Goal: Information Seeking & Learning: Understand process/instructions

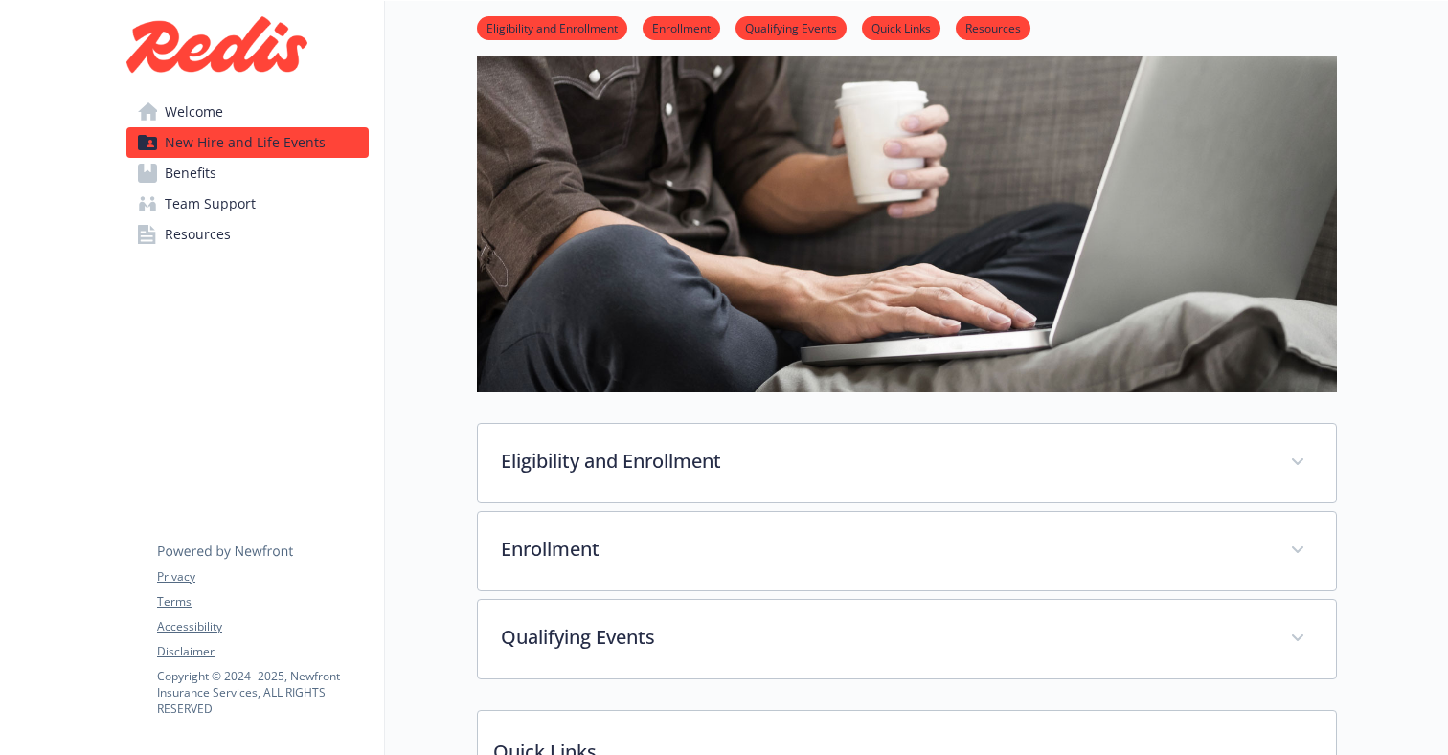
scroll to position [111, 0]
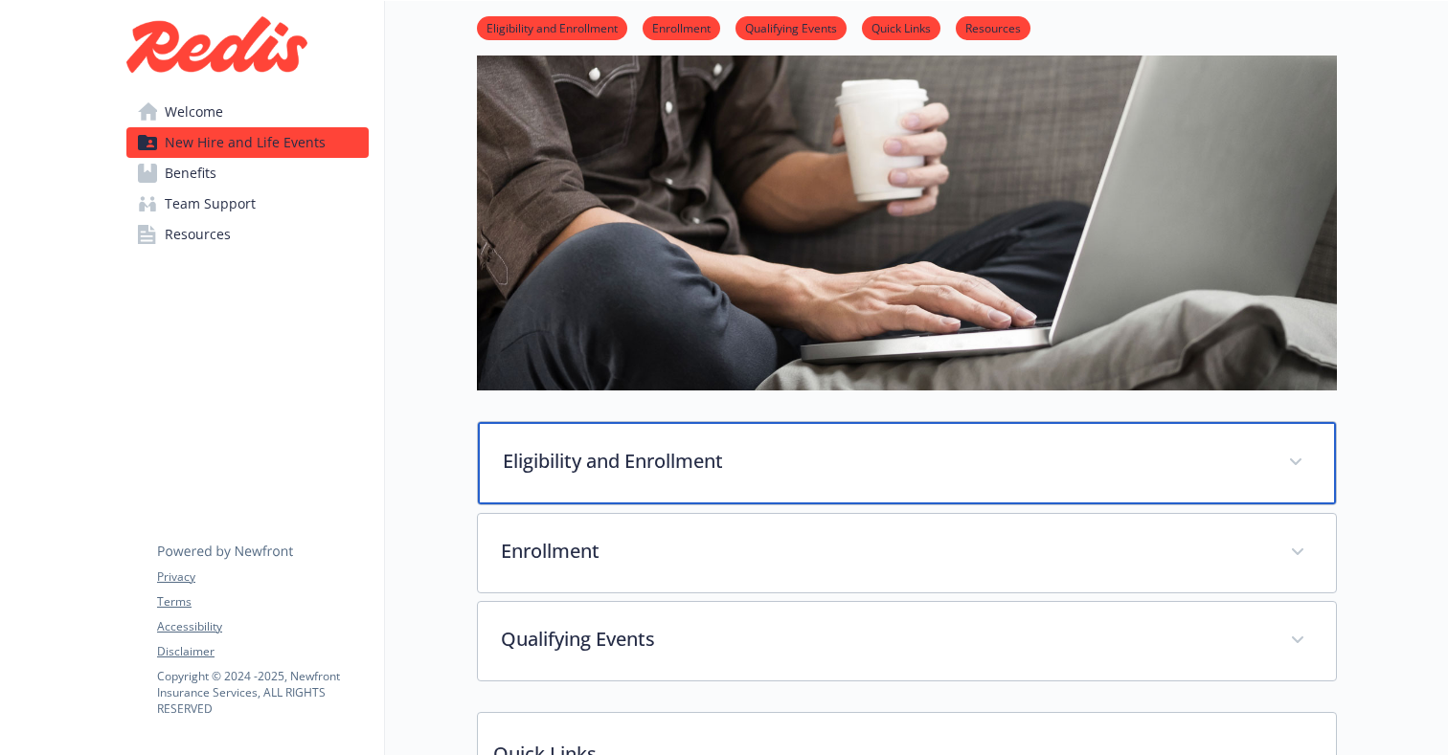
click at [735, 471] on p "Eligibility and Enrollment" at bounding box center [884, 461] width 762 height 29
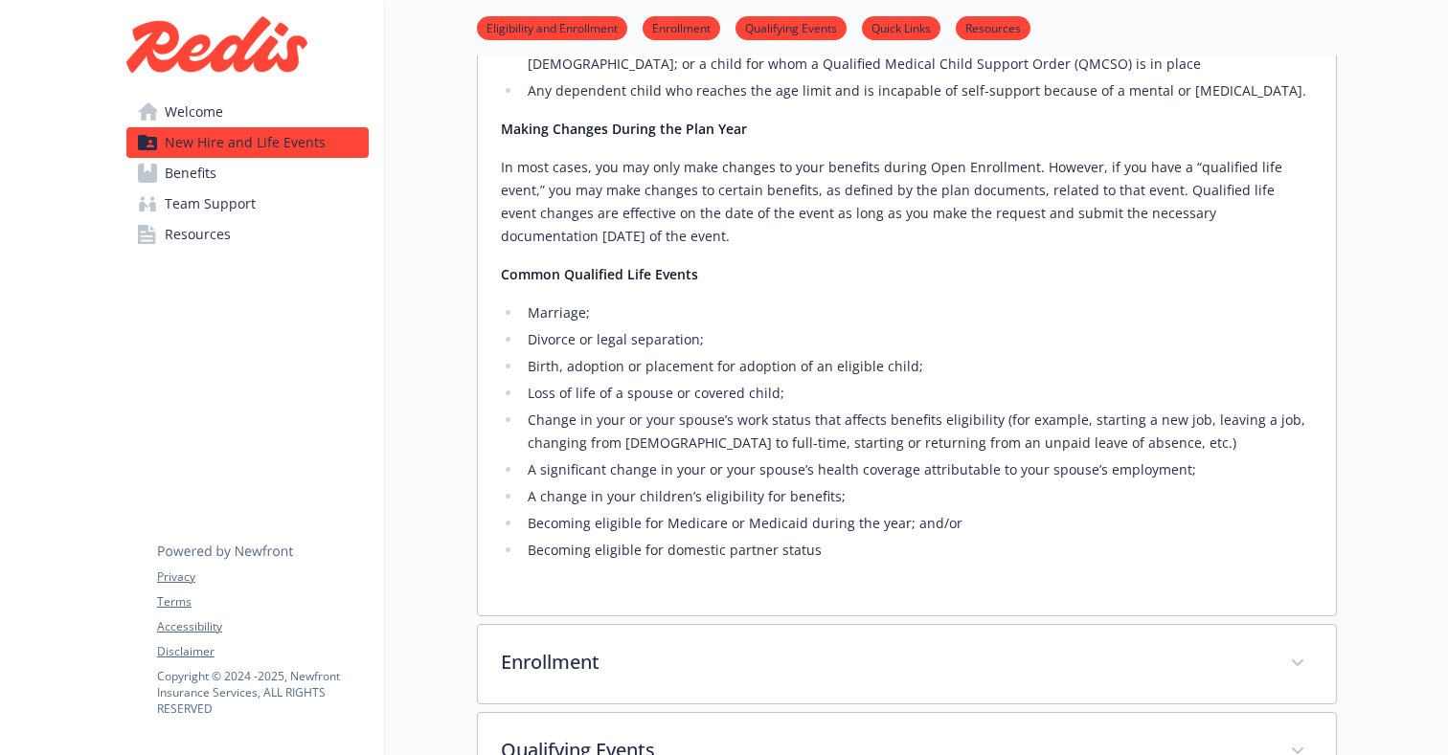
scroll to position [743, 0]
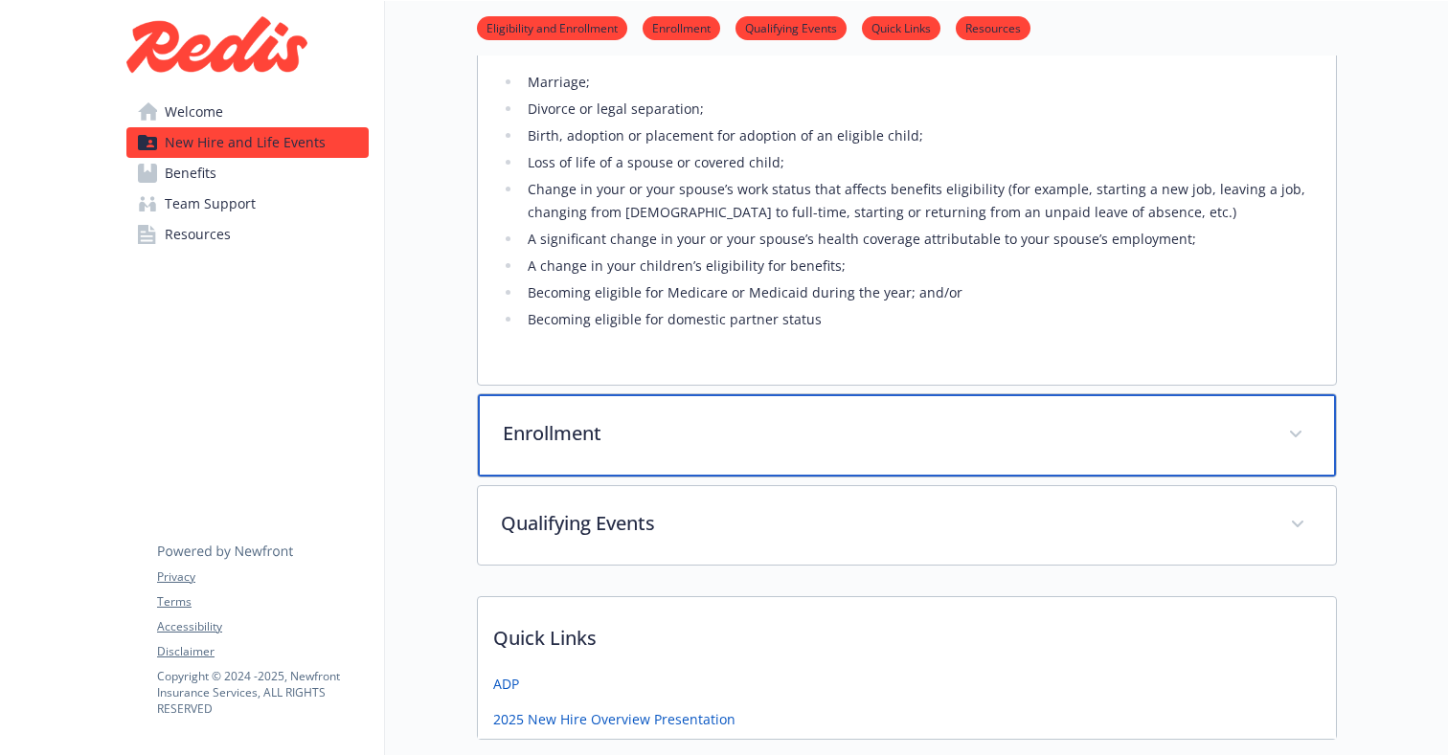
click at [649, 472] on div "Enrollment" at bounding box center [907, 435] width 858 height 82
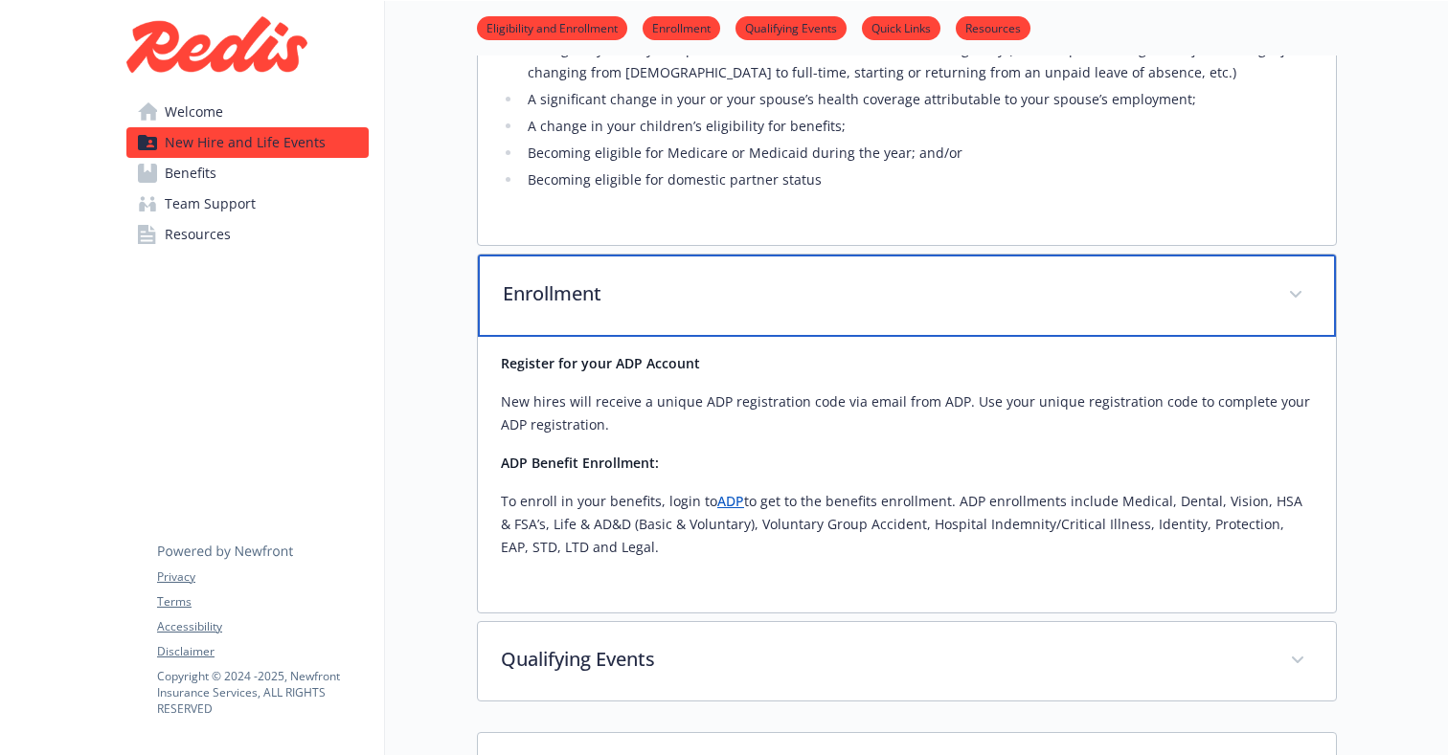
scroll to position [1109, 0]
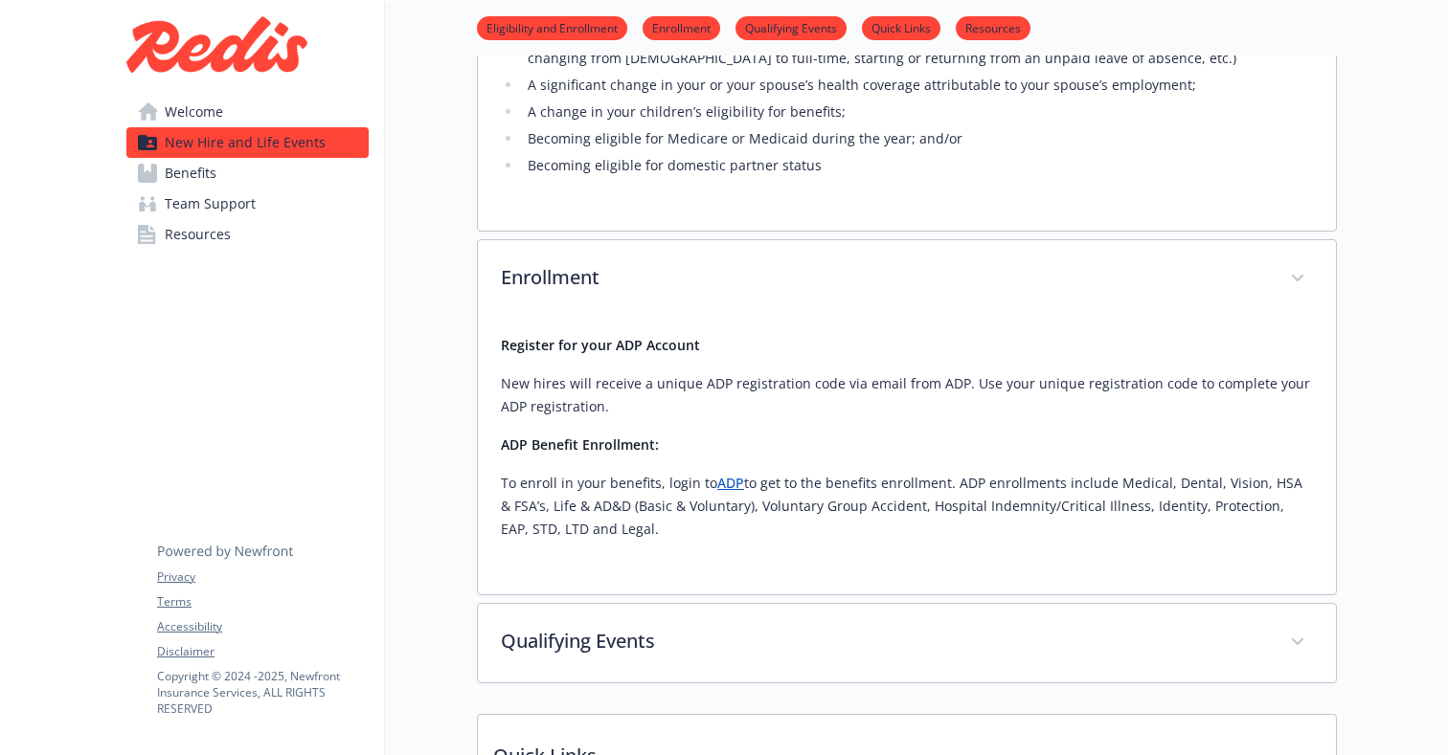
click at [734, 490] on link "ADP" at bounding box center [730, 483] width 27 height 18
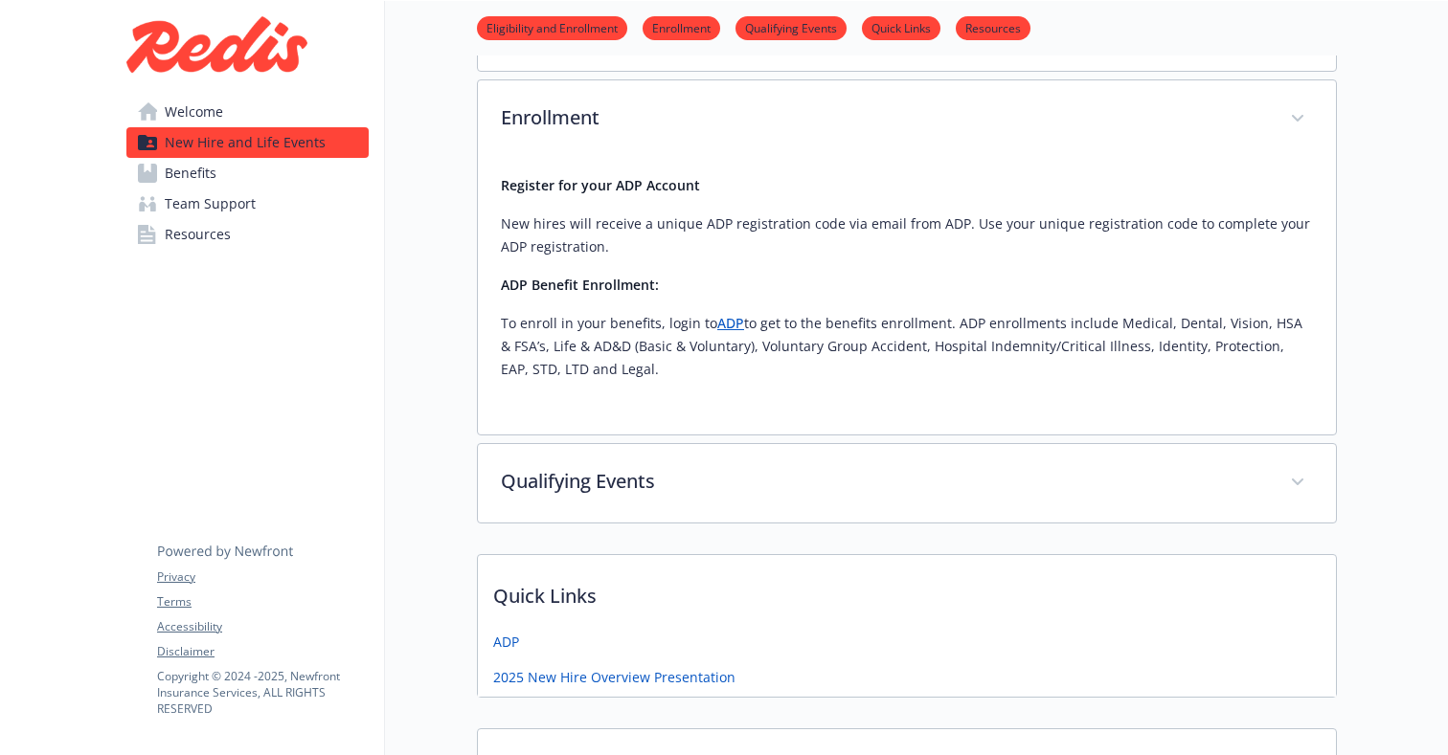
scroll to position [1441, 0]
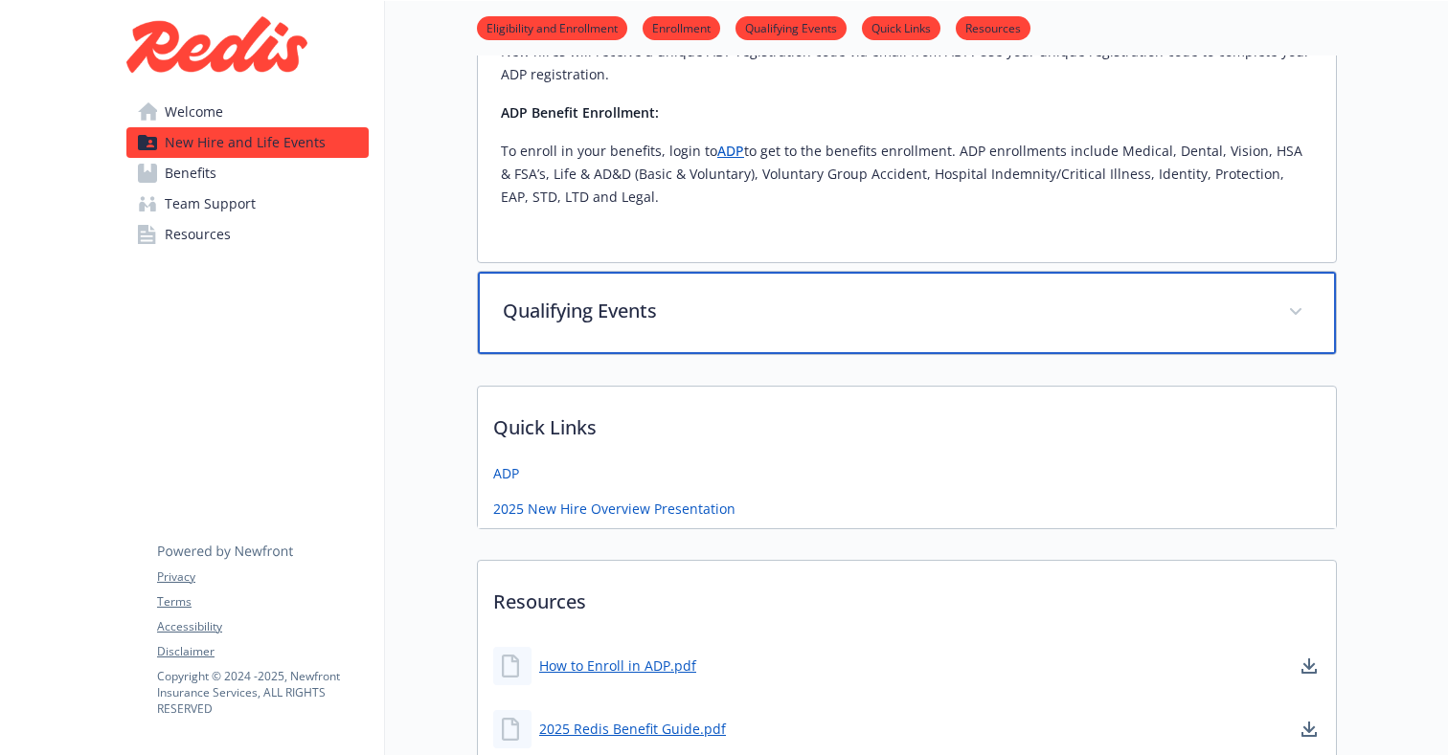
click at [715, 318] on p "Qualifying Events" at bounding box center [884, 311] width 762 height 29
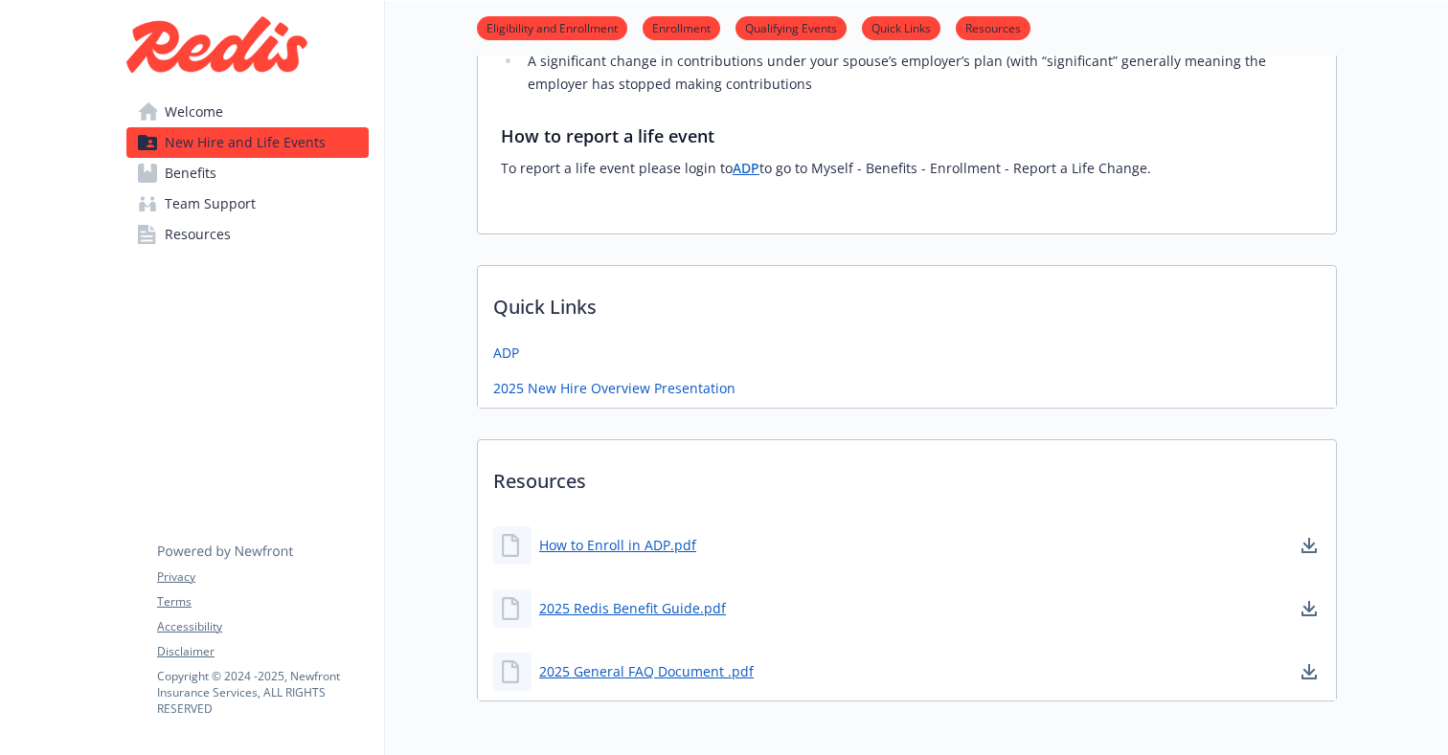
scroll to position [2080, 0]
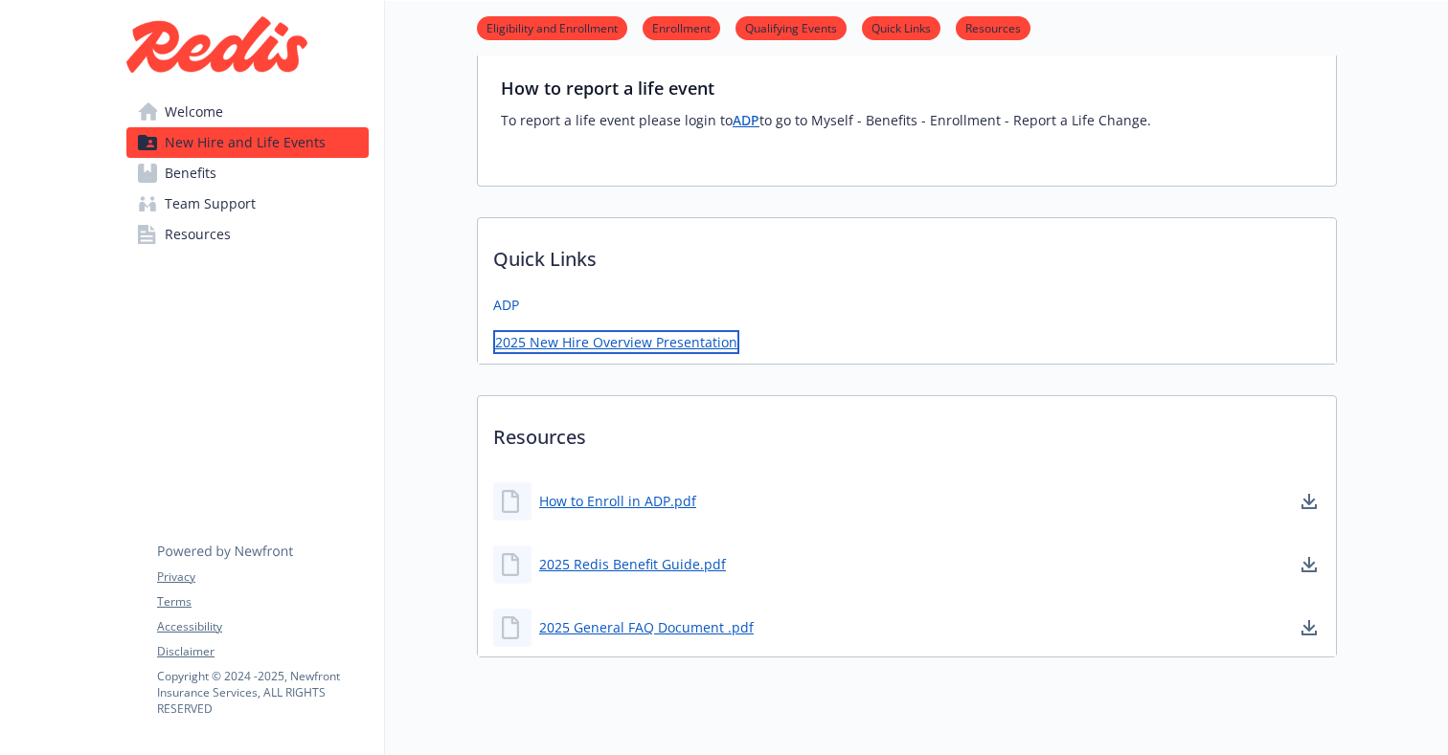
click at [637, 349] on link "2025 New Hire Overview Presentation" at bounding box center [616, 342] width 246 height 24
